Goal: Task Accomplishment & Management: Manage account settings

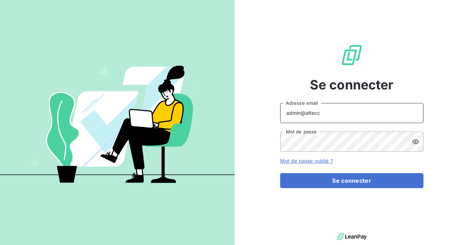
click at [319, 115] on input "admin@altecc" at bounding box center [351, 113] width 143 height 20
type input "admin@tecnifibre"
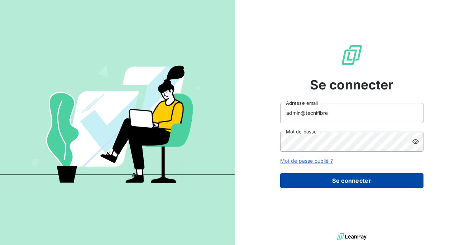
click at [333, 183] on button "Se connecter" at bounding box center [351, 180] width 143 height 15
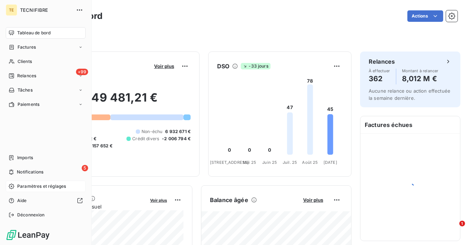
click at [31, 187] on span "Paramètres et réglages" at bounding box center [41, 186] width 49 height 6
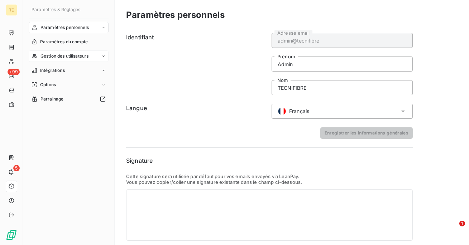
click at [63, 55] on span "Gestion des utilisateurs" at bounding box center [64, 56] width 48 height 6
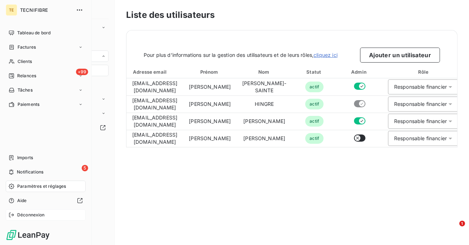
click at [10, 213] on icon at bounding box center [12, 215] width 6 height 6
